Goal: Navigation & Orientation: Find specific page/section

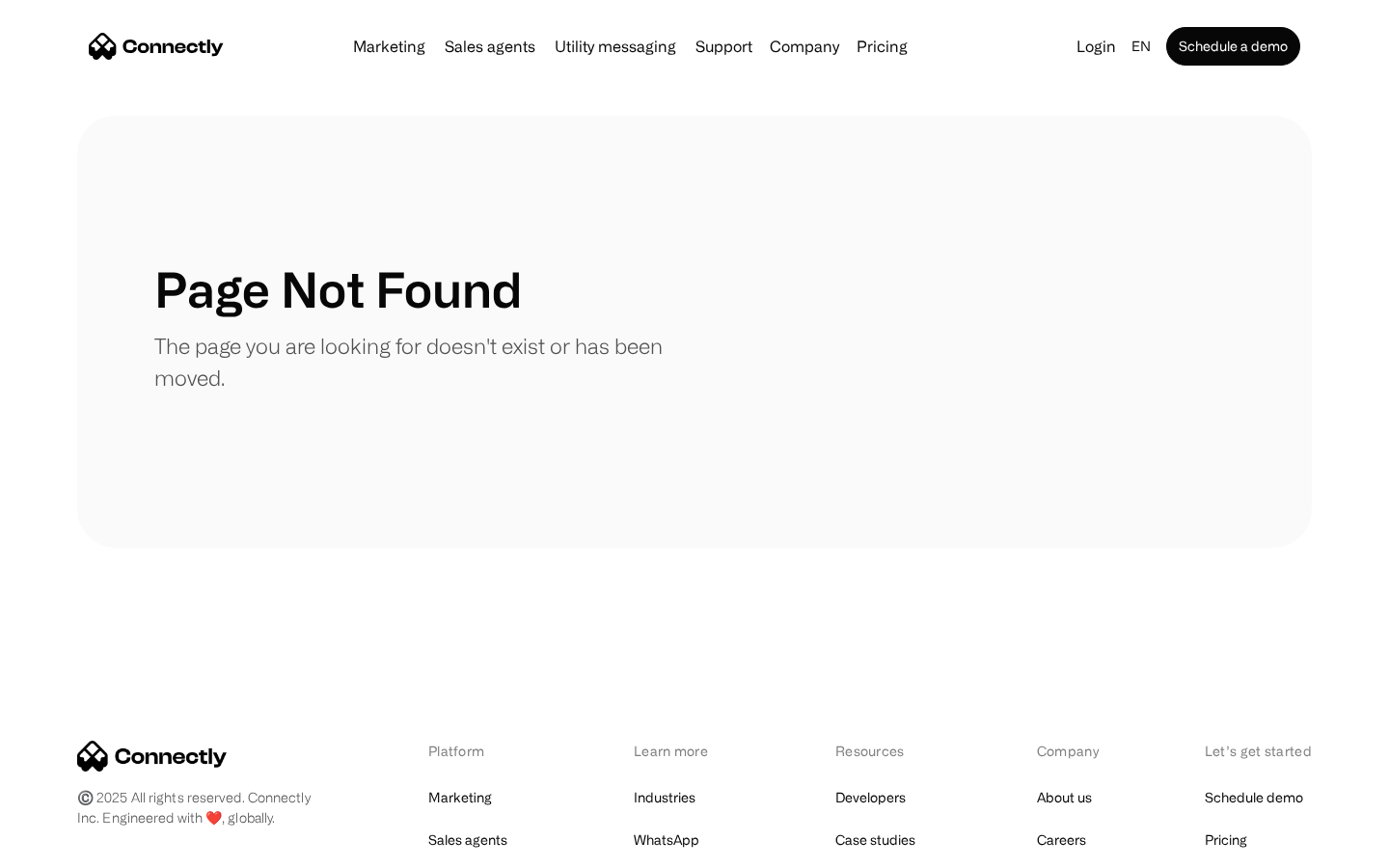
scroll to position [352, 0]
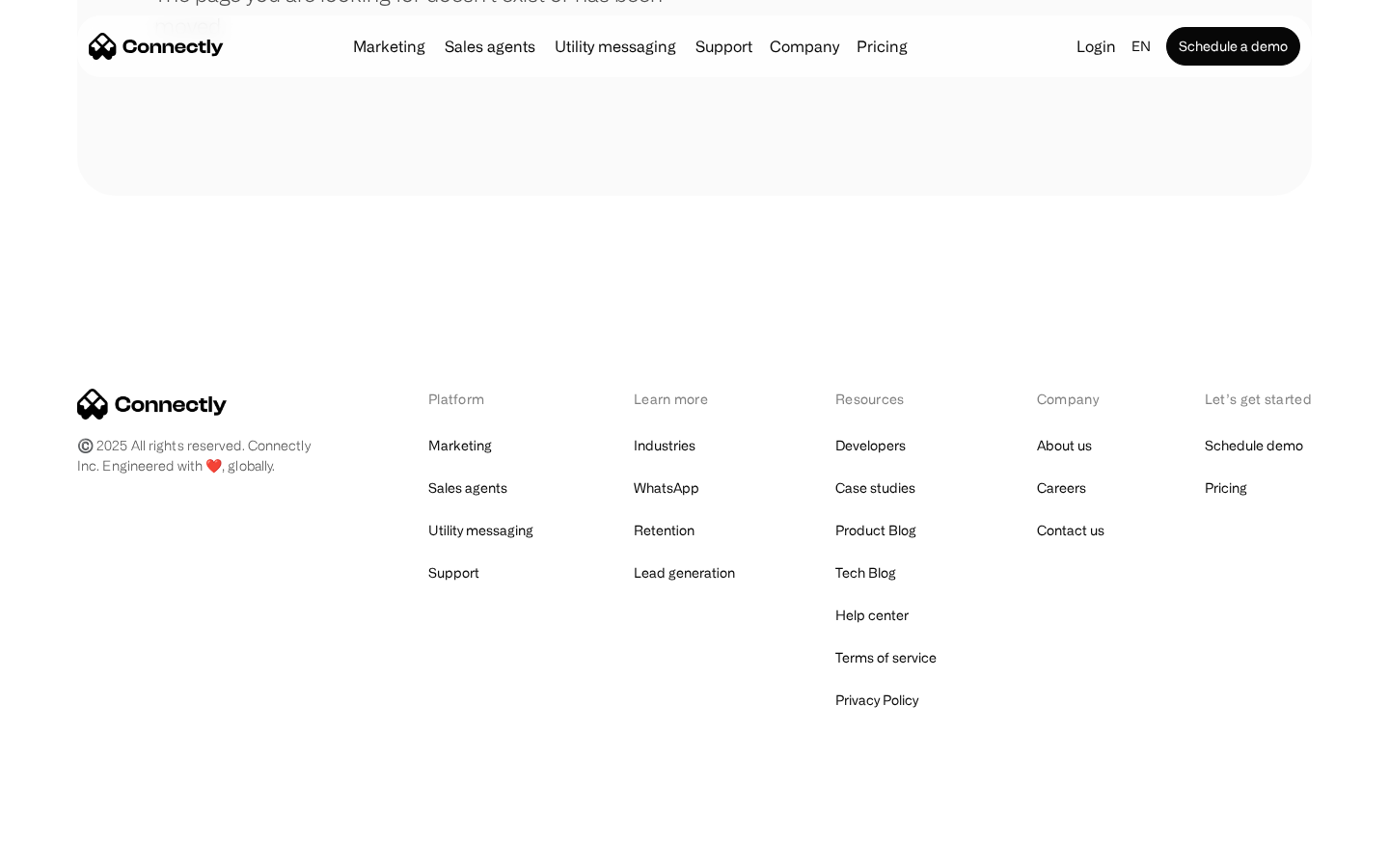
scroll to position [352, 0]
